Goal: Transaction & Acquisition: Purchase product/service

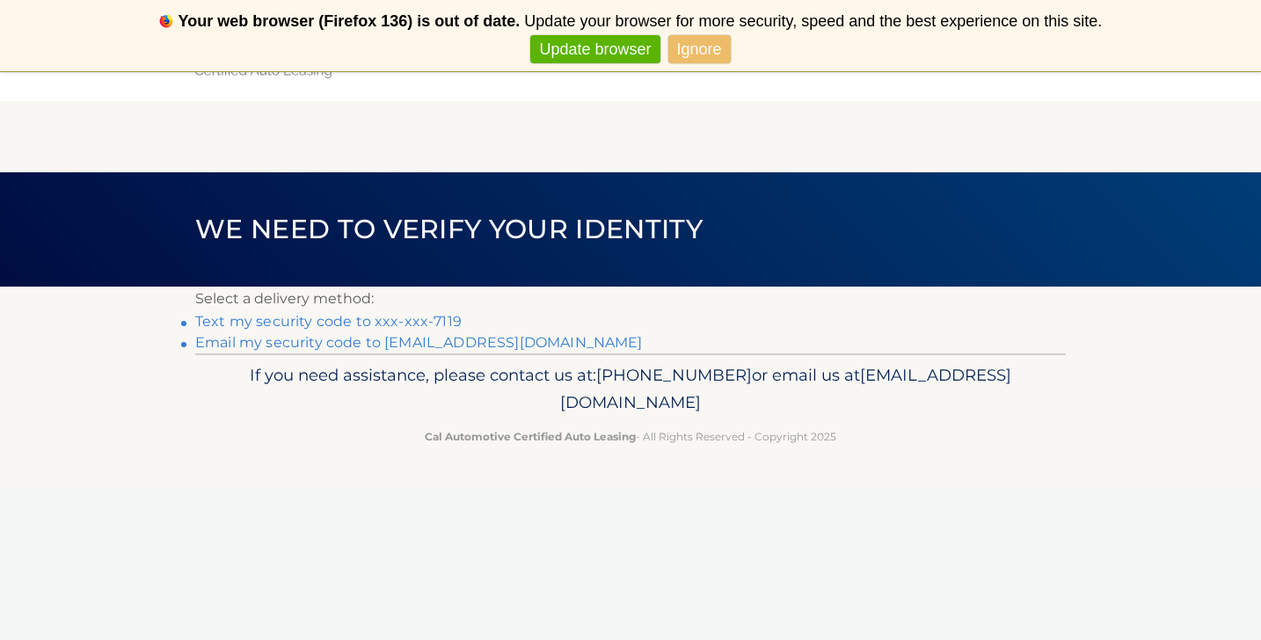
click at [330, 322] on link "Text my security code to xxx-xxx-7119" at bounding box center [328, 321] width 266 height 17
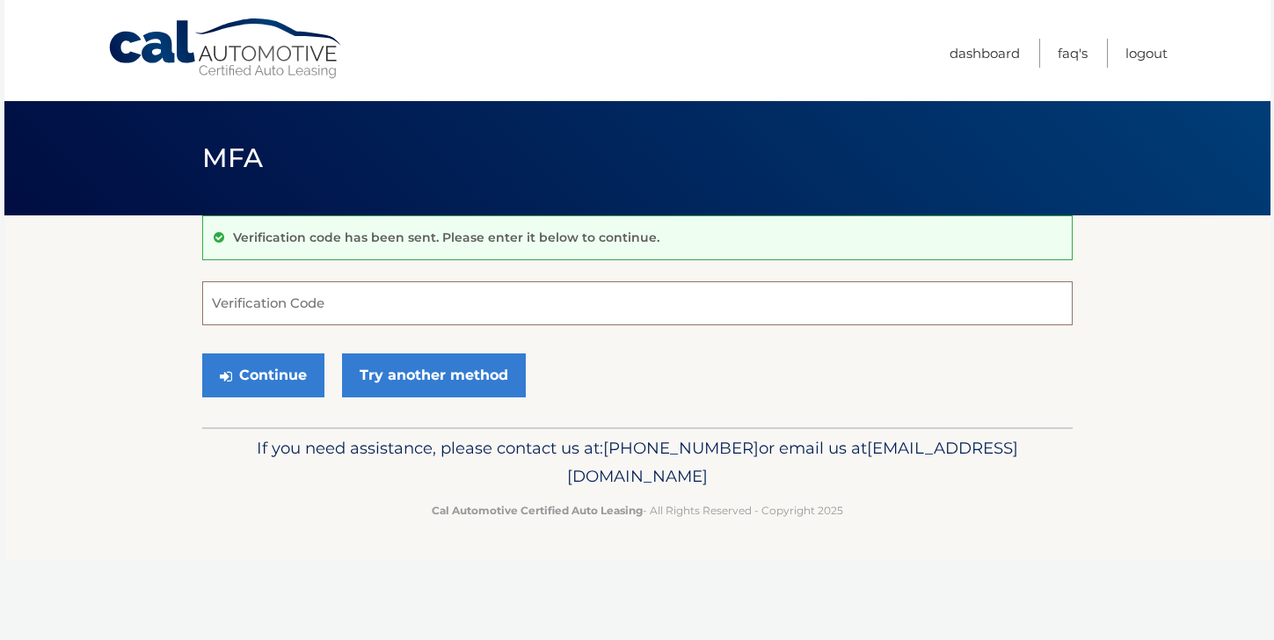
click at [330, 310] on input "Verification Code" at bounding box center [637, 303] width 870 height 44
type input "366229"
click at [269, 373] on button "Continue" at bounding box center [263, 375] width 122 height 44
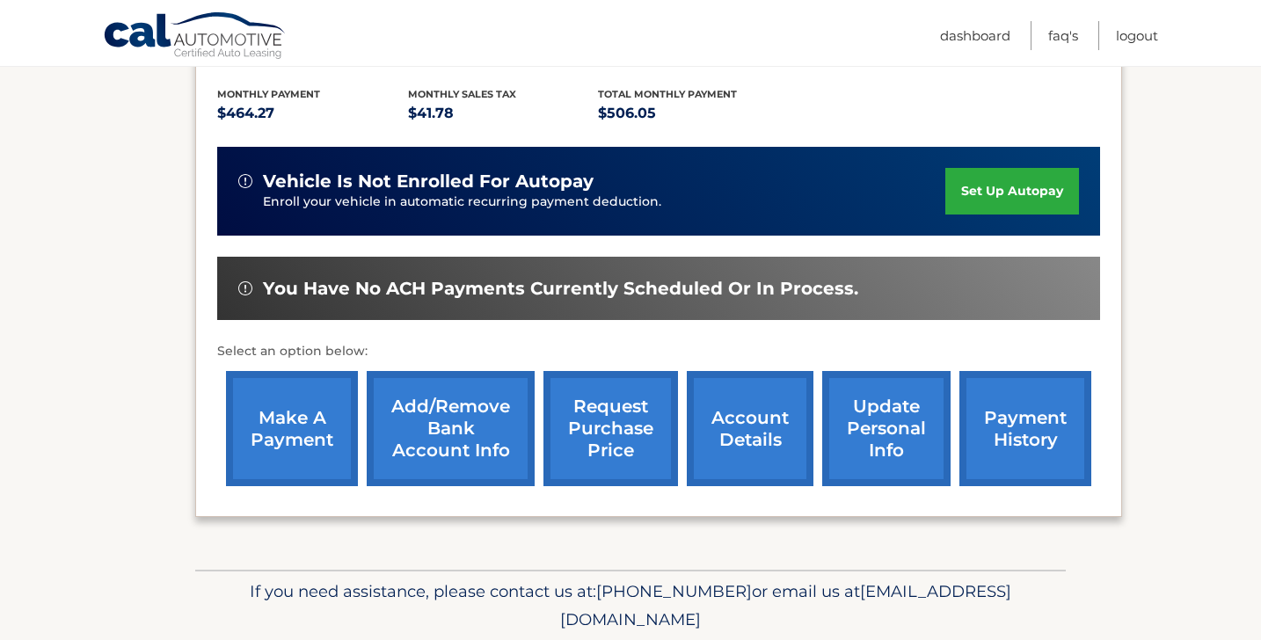
scroll to position [449, 0]
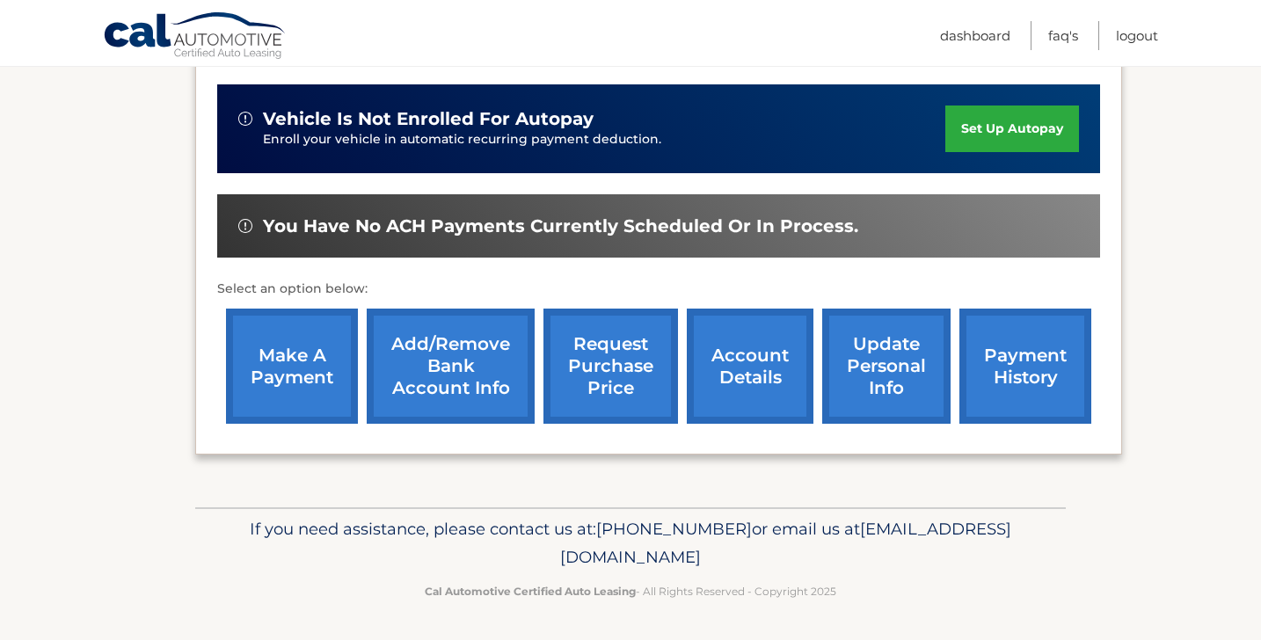
click at [266, 389] on link "make a payment" at bounding box center [292, 366] width 132 height 115
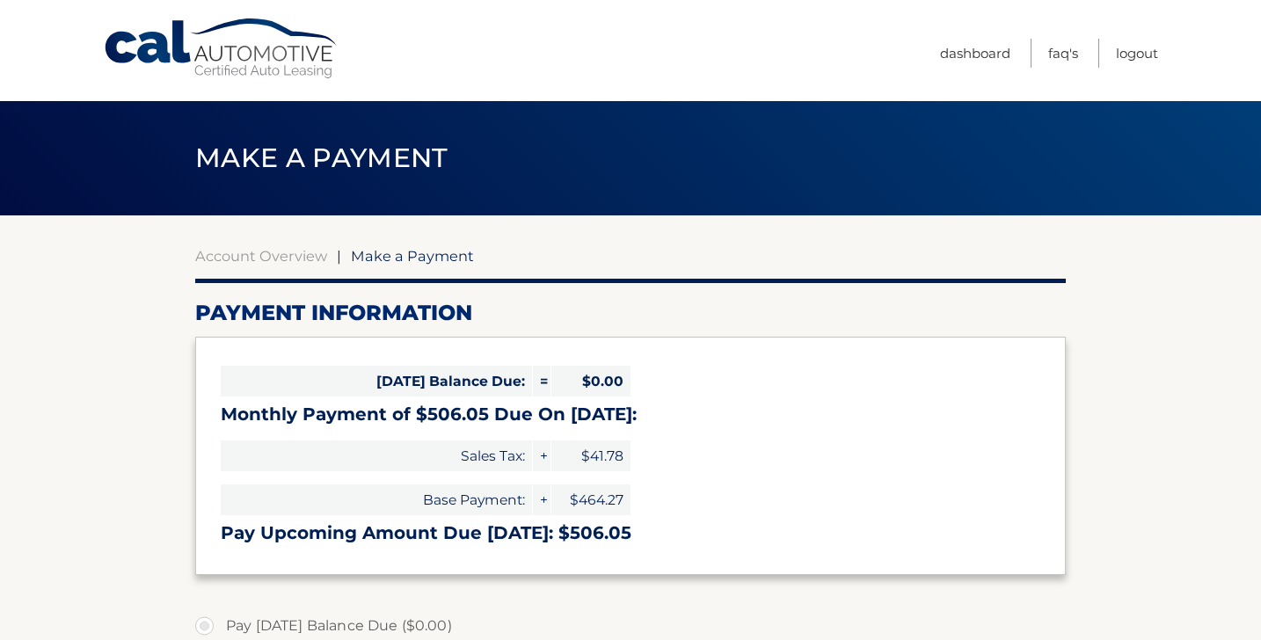
select select "MzE5MDdkYzQtM2IxNC00YmE1LWE0ZjUtMWU2NGY1MzQ1MTcy"
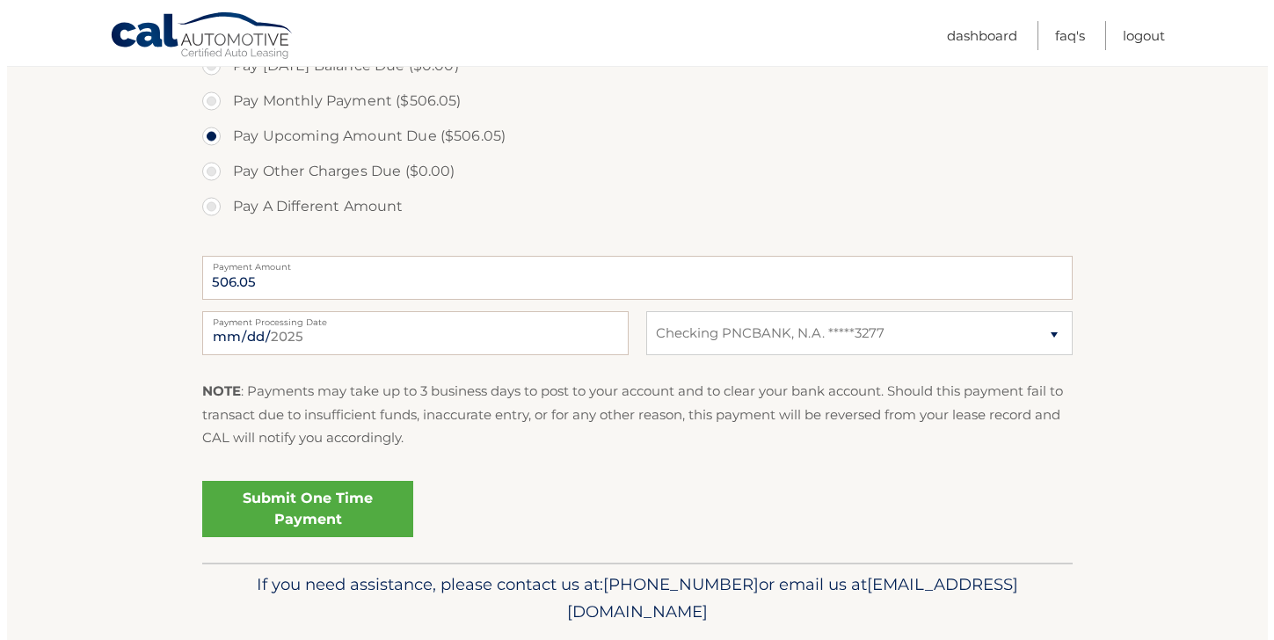
scroll to position [566, 0]
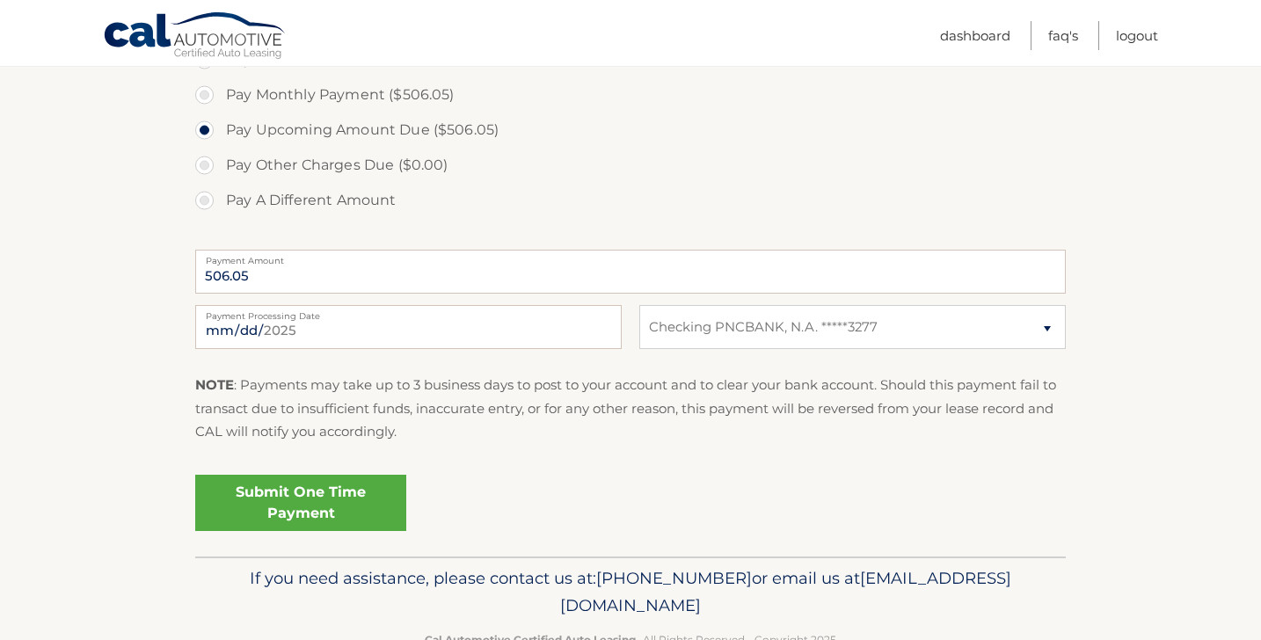
click at [309, 520] on link "Submit One Time Payment" at bounding box center [300, 503] width 211 height 56
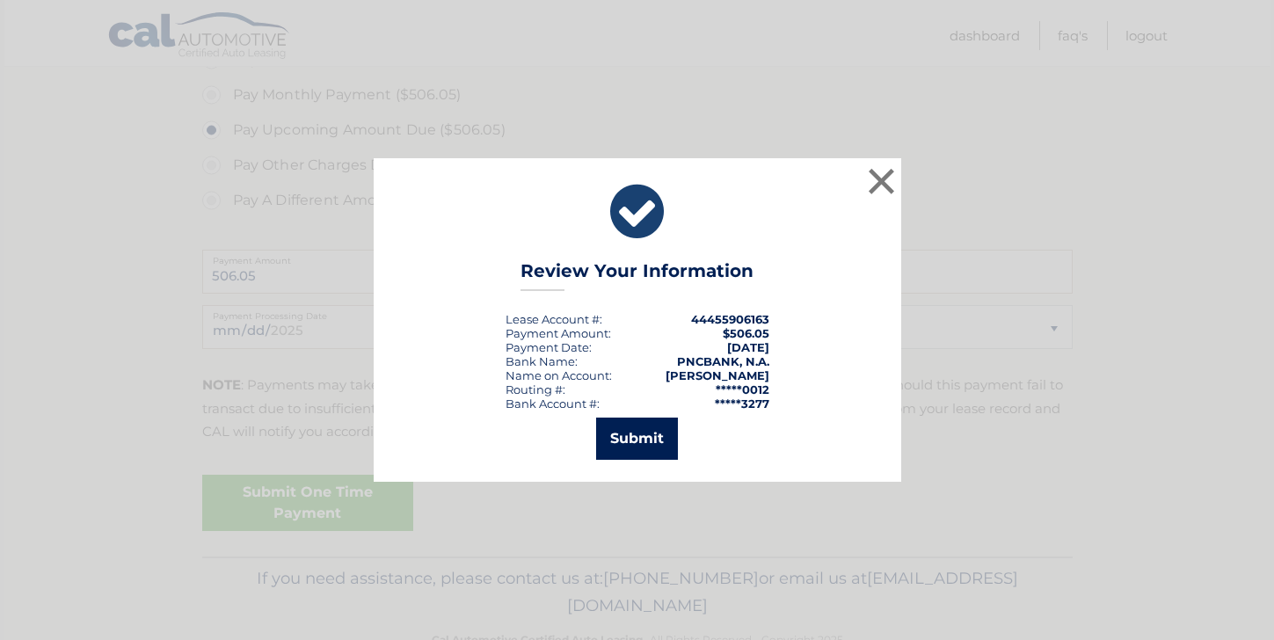
click at [633, 437] on button "Submit" at bounding box center [637, 439] width 82 height 42
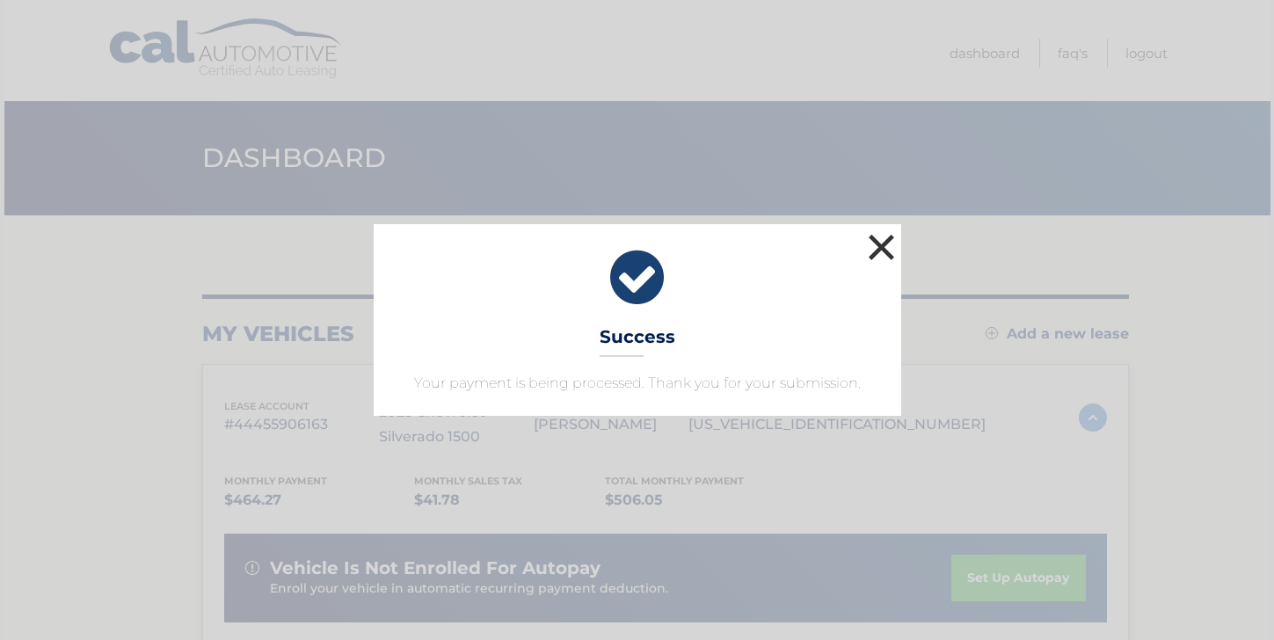
click at [887, 248] on button "×" at bounding box center [881, 246] width 35 height 35
